Goal: Find specific page/section: Find specific page/section

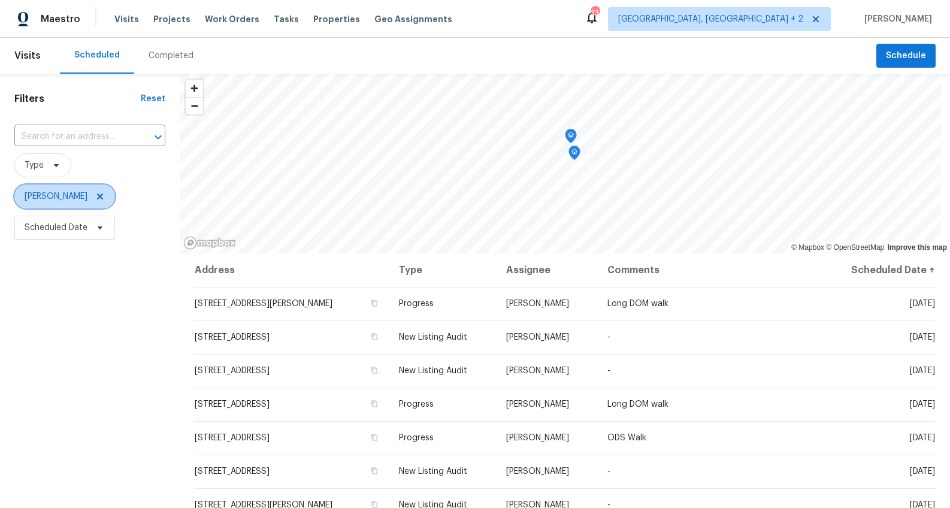
click at [97, 196] on icon at bounding box center [100, 197] width 6 height 6
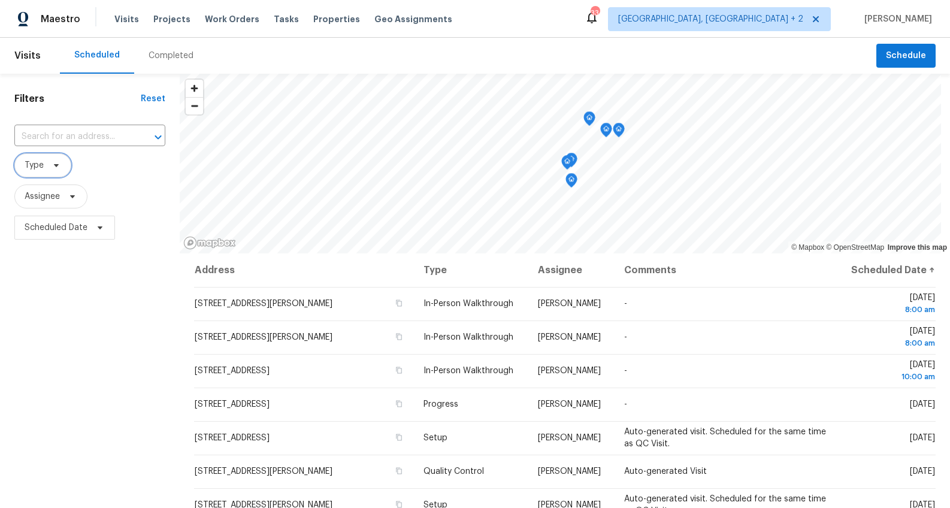
click at [57, 165] on icon at bounding box center [57, 166] width 10 height 10
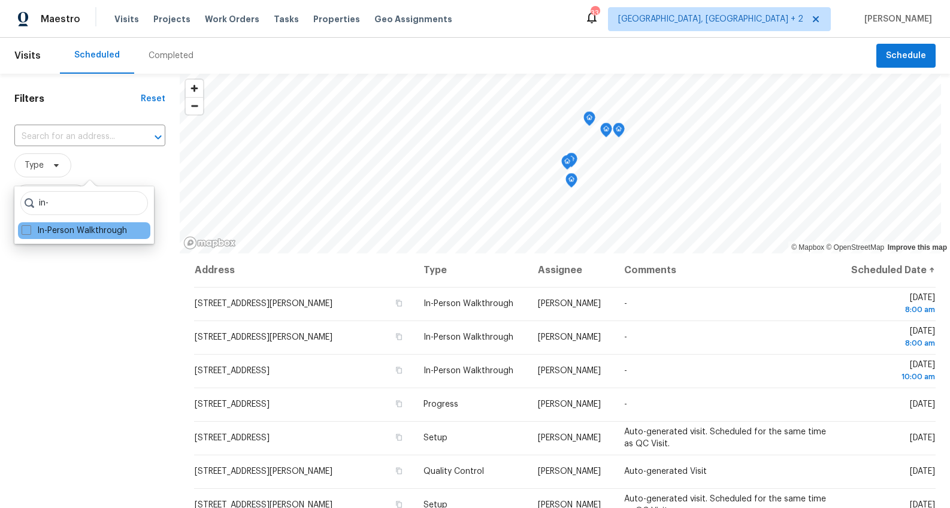
type input "in-"
click at [55, 223] on div "In-Person Walkthrough" at bounding box center [84, 230] width 132 height 17
click at [56, 226] on label "In-Person Walkthrough" at bounding box center [74, 231] width 105 height 12
click at [29, 226] on input "In-Person Walkthrough" at bounding box center [26, 229] width 8 height 8
checkbox input "true"
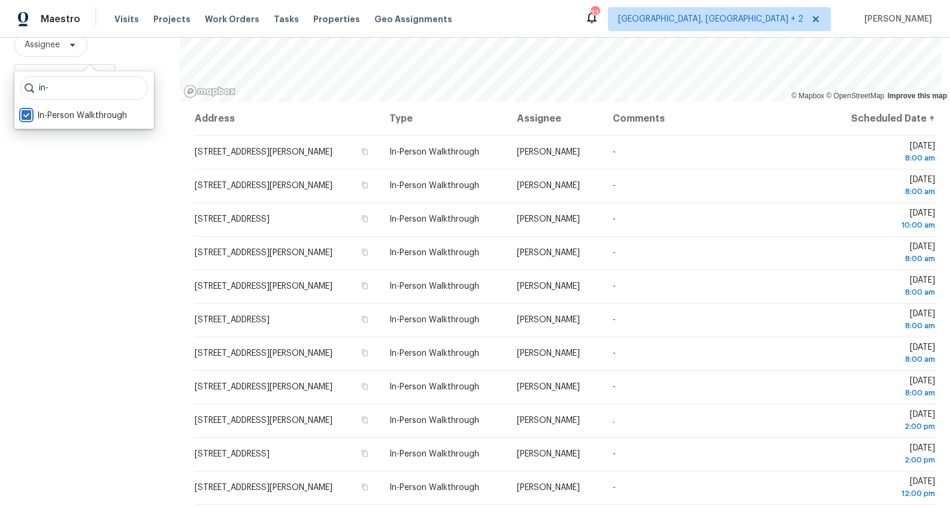
scroll to position [8, 0]
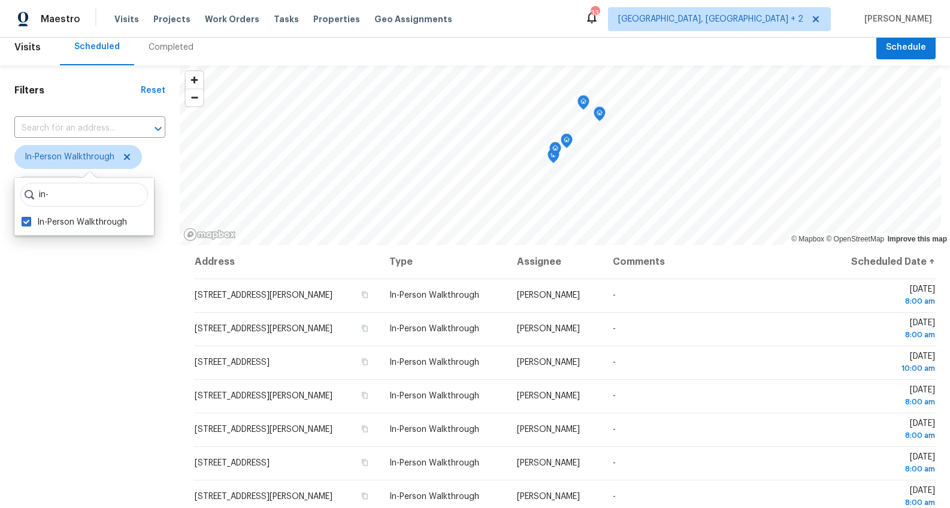
click at [91, 95] on h1 "Filters" at bounding box center [77, 90] width 126 height 12
click at [61, 235] on div "Filters Reset ​ In-Person Walkthrough Assignee Scheduled Date" at bounding box center [90, 358] width 180 height 586
click at [64, 219] on span "Scheduled Date" at bounding box center [56, 219] width 63 height 12
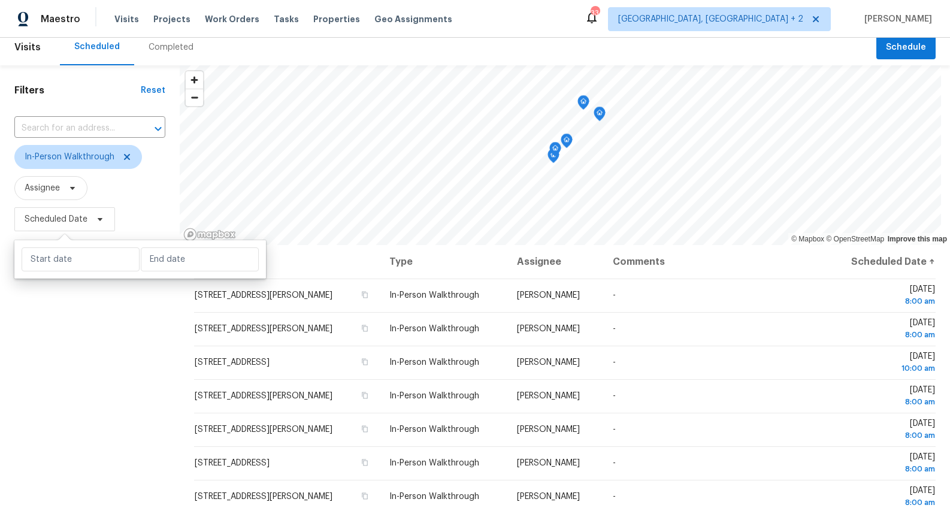
click at [68, 272] on div at bounding box center [140, 259] width 252 height 38
click at [69, 264] on input "text" at bounding box center [81, 259] width 118 height 24
select select "9"
select select "2025"
select select "10"
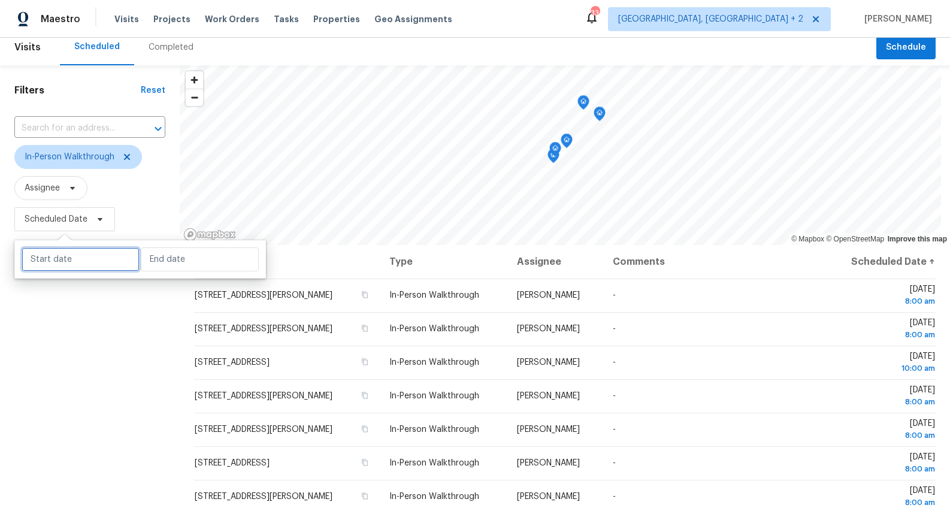
select select "2025"
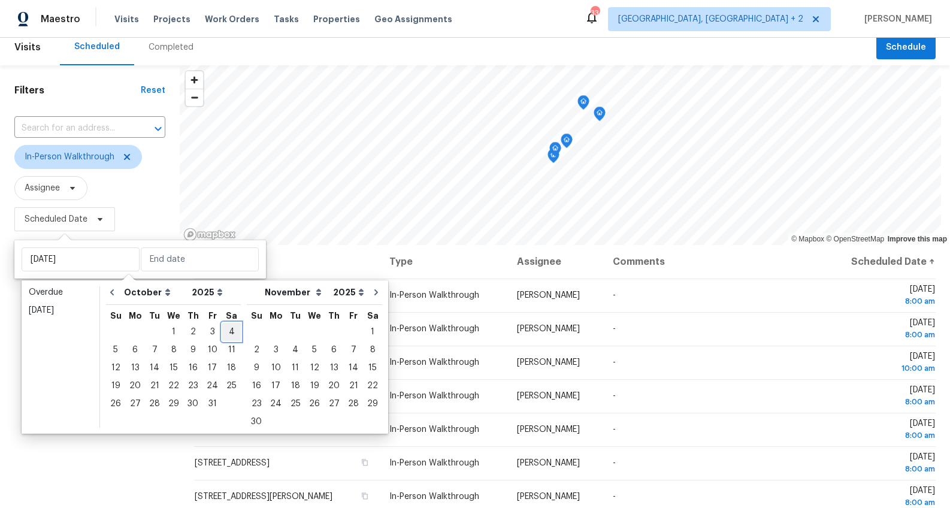
click at [224, 328] on div "4" at bounding box center [231, 332] width 19 height 17
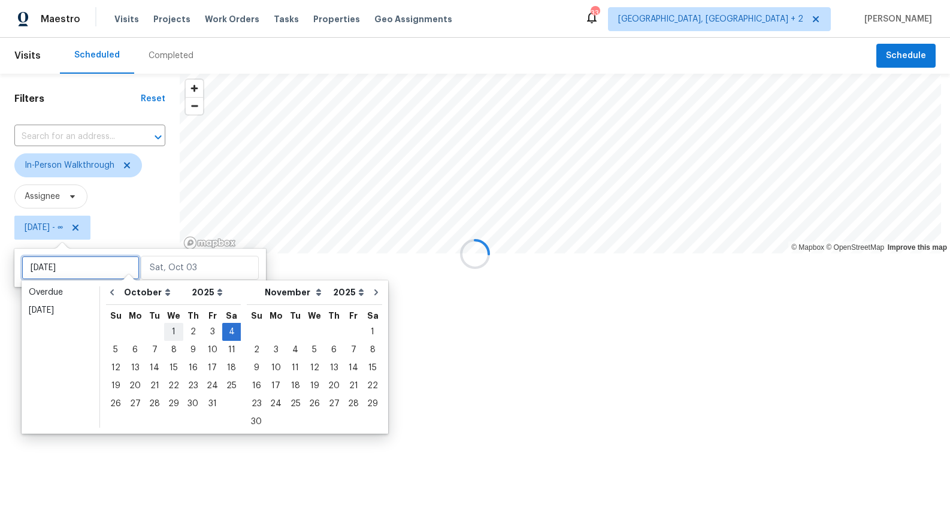
type input "[DATE]"
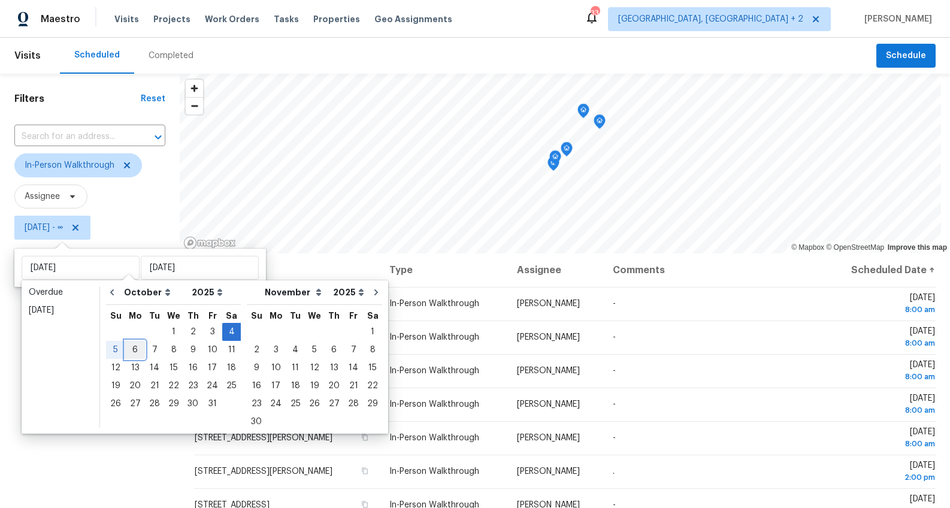
click at [130, 349] on div "6" at bounding box center [135, 349] width 20 height 17
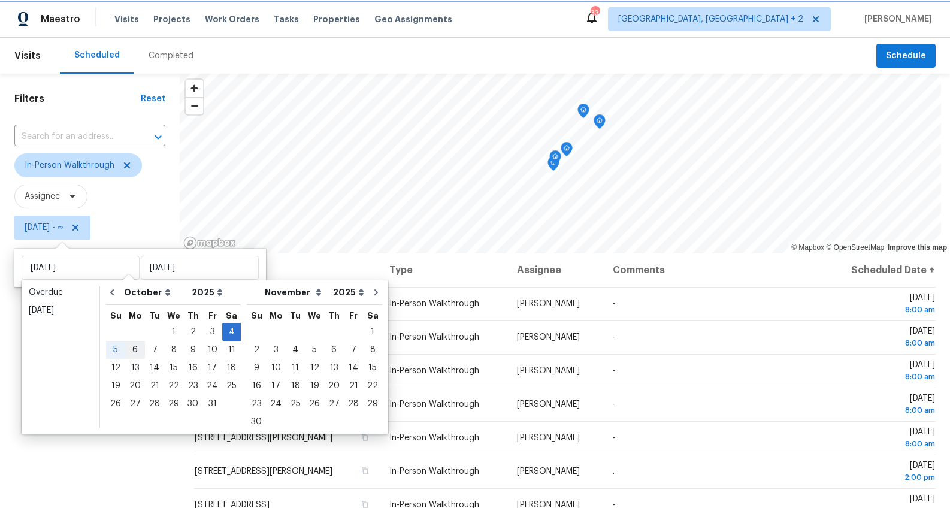
type input "[DATE]"
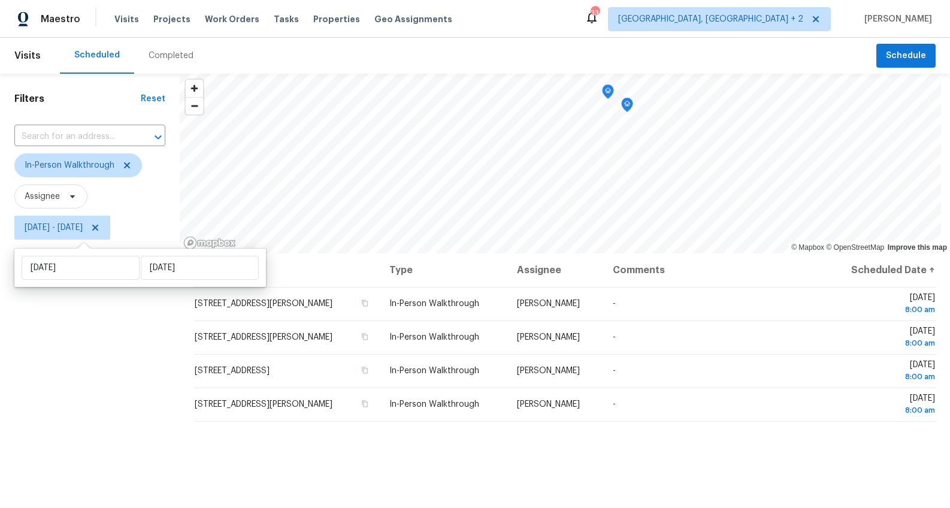
click at [99, 396] on div "Filters Reset ​ In-Person Walkthrough Assignee [DATE] - [DATE]" at bounding box center [90, 367] width 180 height 586
